Goal: Task Accomplishment & Management: Use online tool/utility

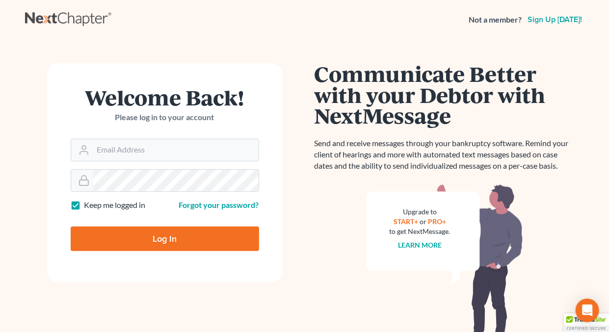
click at [84, 204] on label "Keep me logged in" at bounding box center [114, 205] width 61 height 11
click at [88, 204] on input "Keep me logged in" at bounding box center [91, 203] width 6 height 6
checkbox input "false"
click at [120, 151] on input "Email Address" at bounding box center [175, 150] width 165 height 22
type input "holderesq_jh@bellsouth.net"
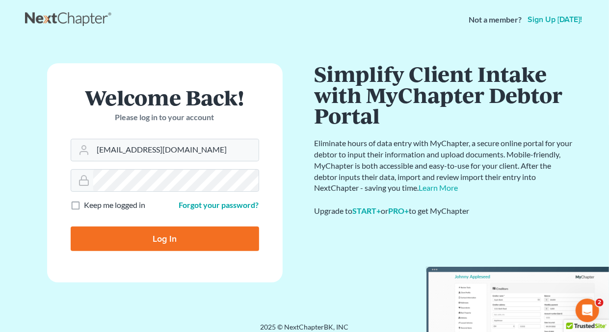
click at [165, 238] on input "Log In" at bounding box center [165, 239] width 188 height 25
type input "Thinking..."
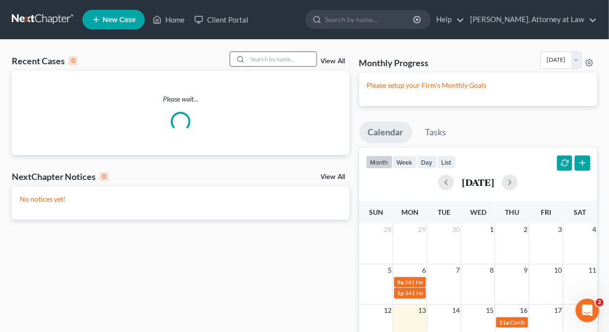
click at [283, 60] on input "search" at bounding box center [282, 59] width 69 height 14
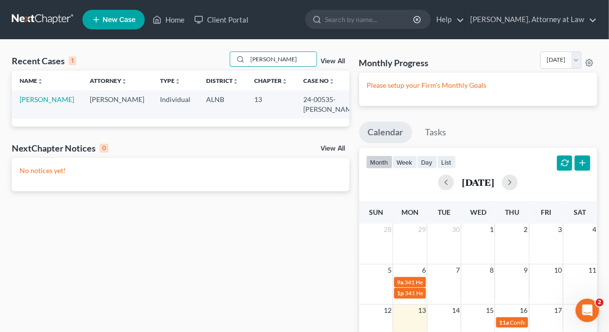
type input "Tandra"
click at [34, 104] on td "Williams, Tandra" at bounding box center [47, 104] width 70 height 28
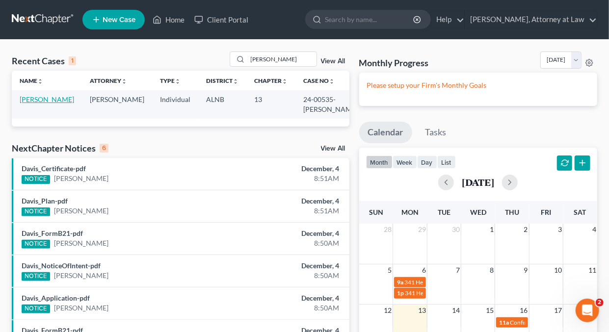
click at [27, 102] on link "Williams, Tandra" at bounding box center [47, 99] width 54 height 8
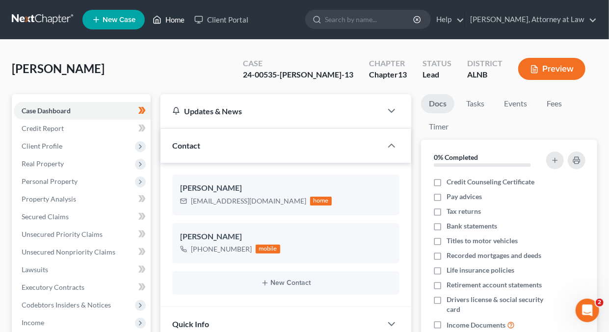
click at [178, 20] on link "Home" at bounding box center [169, 20] width 42 height 18
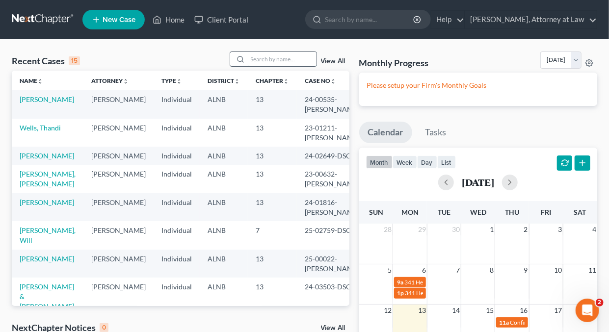
click at [277, 58] on input "search" at bounding box center [282, 59] width 69 height 14
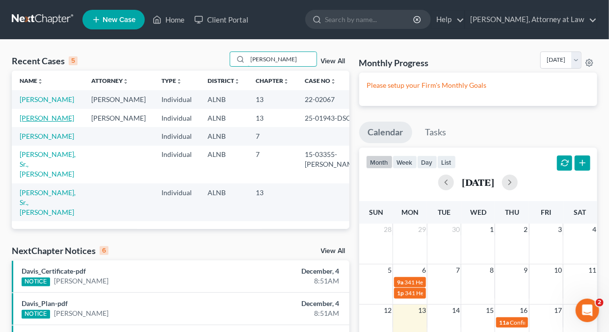
type input "Stephens"
click at [44, 122] on link "Stephens, Dione" at bounding box center [47, 118] width 54 height 8
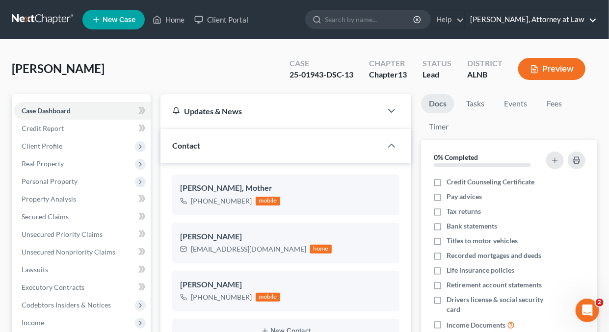
click at [594, 19] on link "Daisy M. Holder, Attorney at Law" at bounding box center [530, 20] width 131 height 18
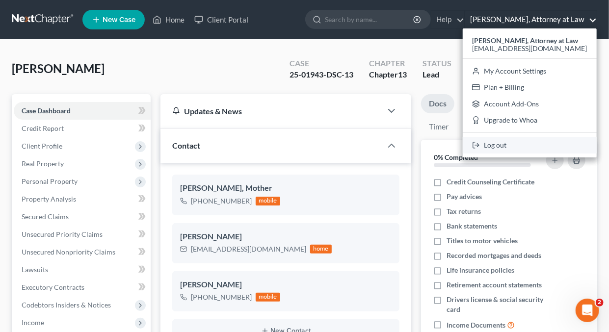
click at [511, 144] on link "Log out" at bounding box center [530, 145] width 134 height 17
